Goal: Transaction & Acquisition: Purchase product/service

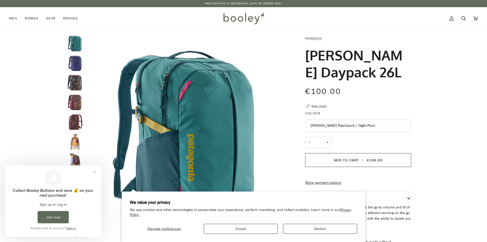
click at [353, 125] on button "Fitz Roy Patchwork / Night Plum" at bounding box center [358, 125] width 106 height 13
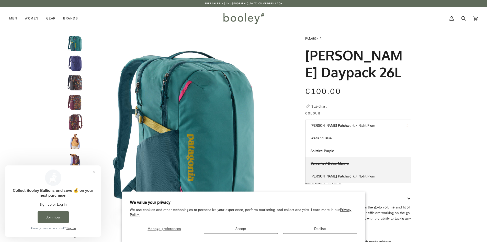
click at [353, 165] on link "Currents / Dulse Mauve" at bounding box center [358, 163] width 105 height 13
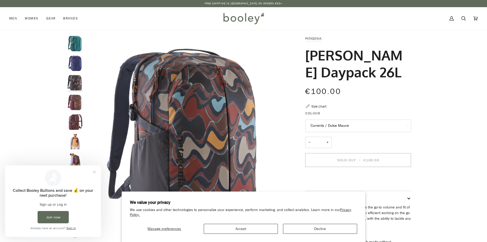
click at [350, 123] on button "Currents / Dulse Mauve" at bounding box center [358, 125] width 106 height 13
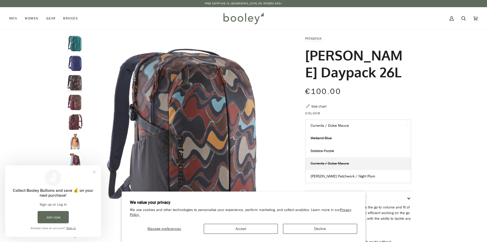
click at [350, 153] on link "Solstice Purple" at bounding box center [358, 150] width 105 height 13
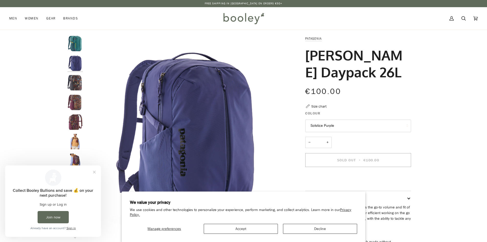
click at [347, 123] on button "Solstice Purple" at bounding box center [358, 125] width 106 height 13
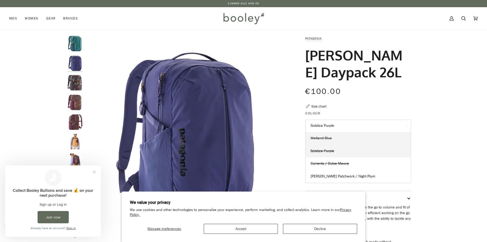
click at [347, 137] on link "Wetland Blue" at bounding box center [358, 138] width 105 height 13
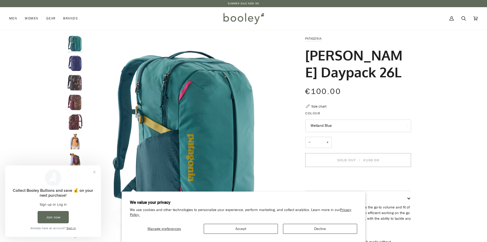
drag, startPoint x: 346, startPoint y: 124, endPoint x: 347, endPoint y: 127, distance: 3.1
click at [346, 124] on button "Wetland Blue" at bounding box center [358, 125] width 106 height 13
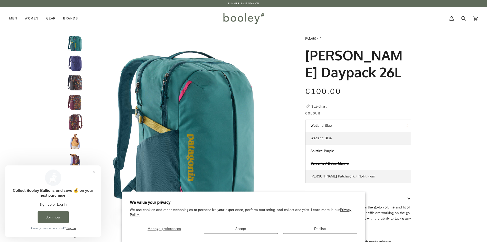
click at [356, 176] on span "Fitz Roy Patchwork / Night Plum" at bounding box center [343, 176] width 65 height 5
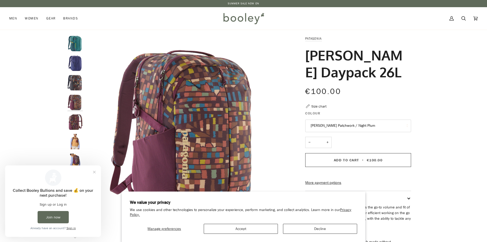
click at [349, 125] on button "Fitz Roy Patchwork / Night Plum" at bounding box center [358, 125] width 106 height 13
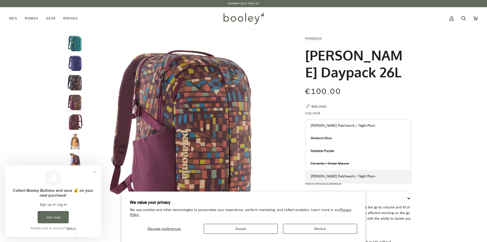
click at [353, 137] on link "Wetland Blue" at bounding box center [358, 138] width 105 height 13
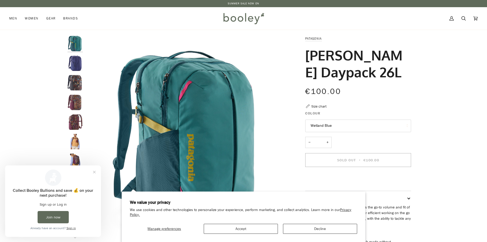
click at [353, 120] on button "Wetland Blue" at bounding box center [358, 125] width 106 height 13
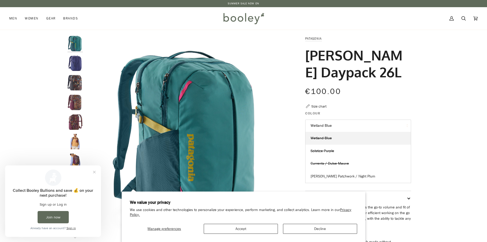
click at [359, 175] on span "Fitz Roy Patchwork / Night Plum" at bounding box center [343, 176] width 65 height 5
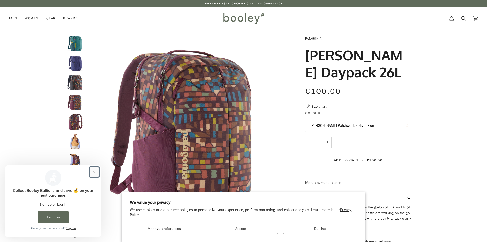
click at [92, 174] on button "Close prompt" at bounding box center [94, 171] width 9 height 9
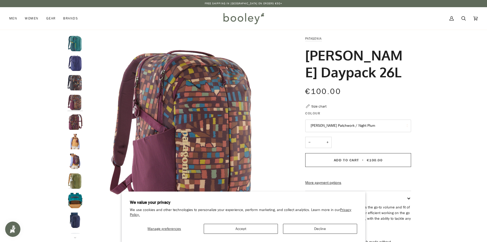
click at [226, 16] on img at bounding box center [243, 18] width 45 height 15
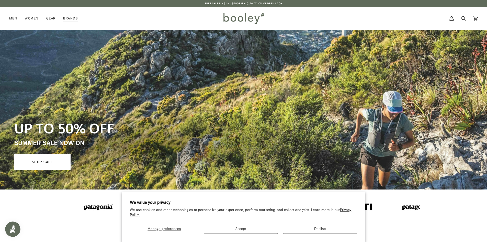
click at [45, 165] on link "SHOP SALE" at bounding box center [42, 162] width 56 height 16
click at [51, 161] on link "SHOP SALE" at bounding box center [42, 162] width 56 height 16
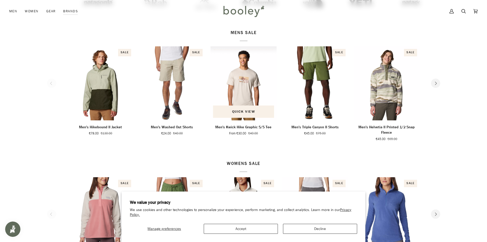
scroll to position [307, 0]
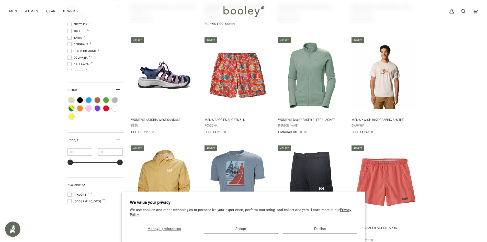
scroll to position [174, 0]
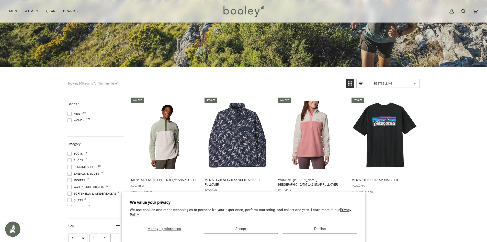
click at [68, 113] on span at bounding box center [70, 114] width 4 height 4
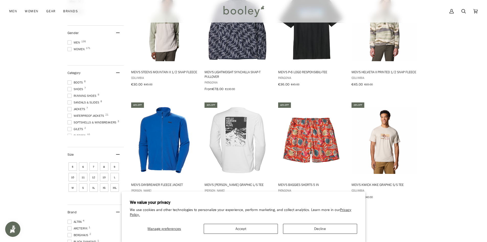
click at [68, 114] on span at bounding box center [70, 116] width 4 height 4
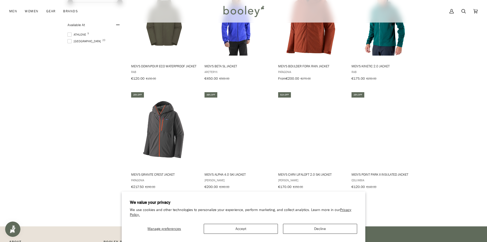
scroll to position [588, 0]
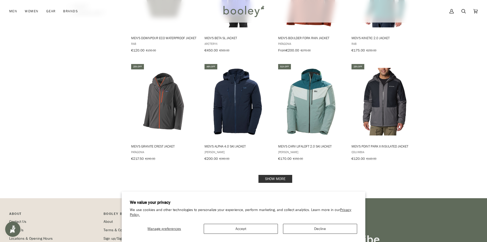
drag, startPoint x: 283, startPoint y: 173, endPoint x: 294, endPoint y: 173, distance: 10.7
click at [283, 175] on link "Show more" at bounding box center [276, 179] width 34 height 8
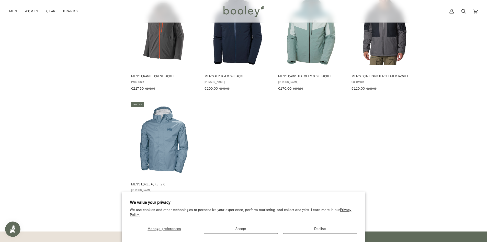
scroll to position [665, 0]
